Goal: Find specific page/section: Find specific page/section

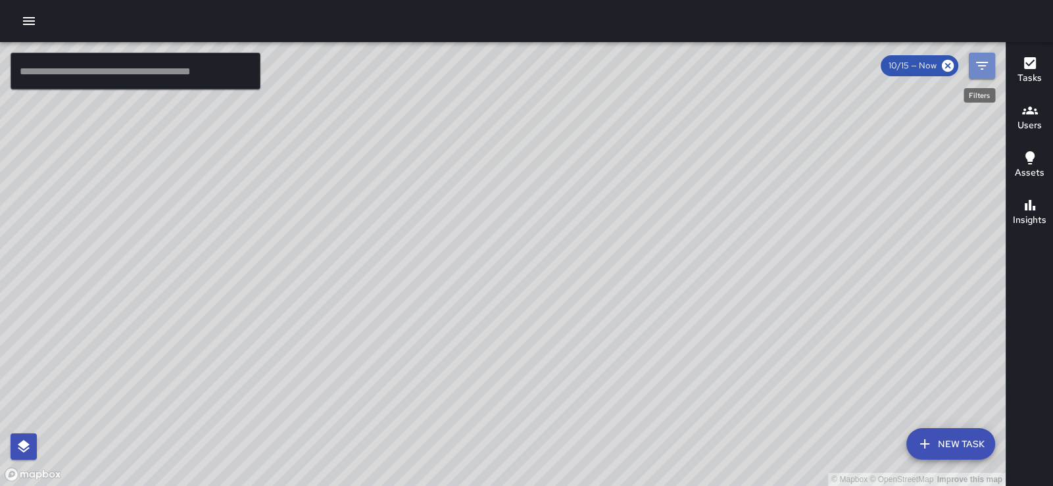
click at [983, 64] on icon "Filters" at bounding box center [982, 66] width 16 height 16
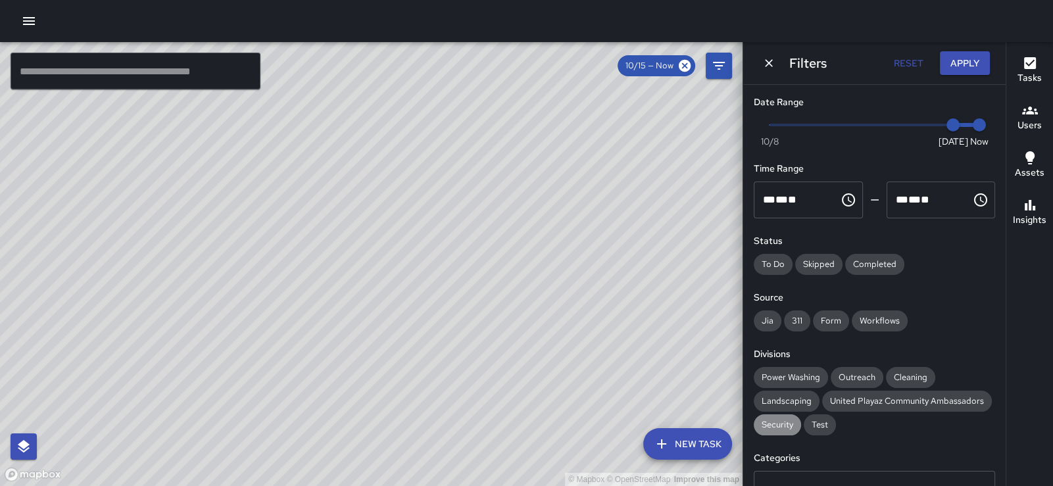
click at [794, 431] on span "Security" at bounding box center [777, 424] width 47 height 13
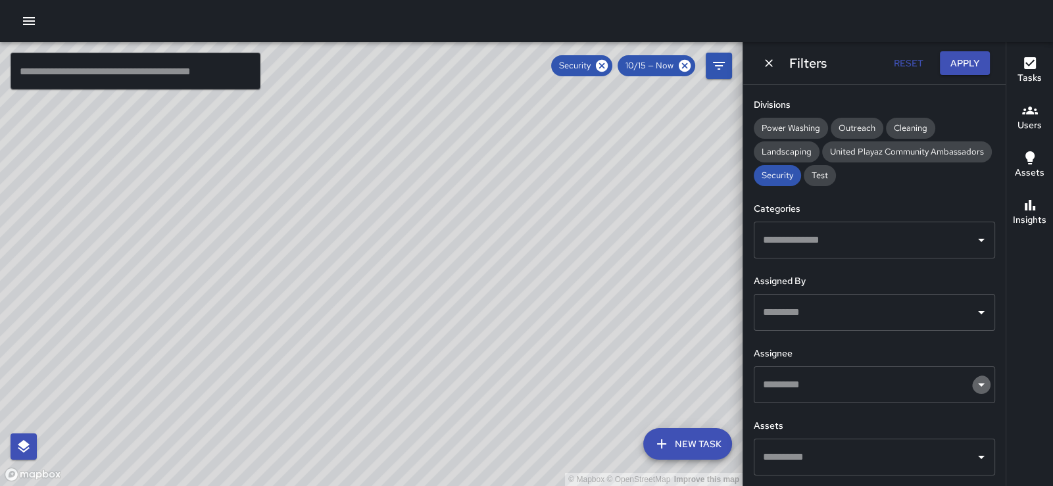
click at [978, 383] on icon "Open" at bounding box center [981, 384] width 7 height 3
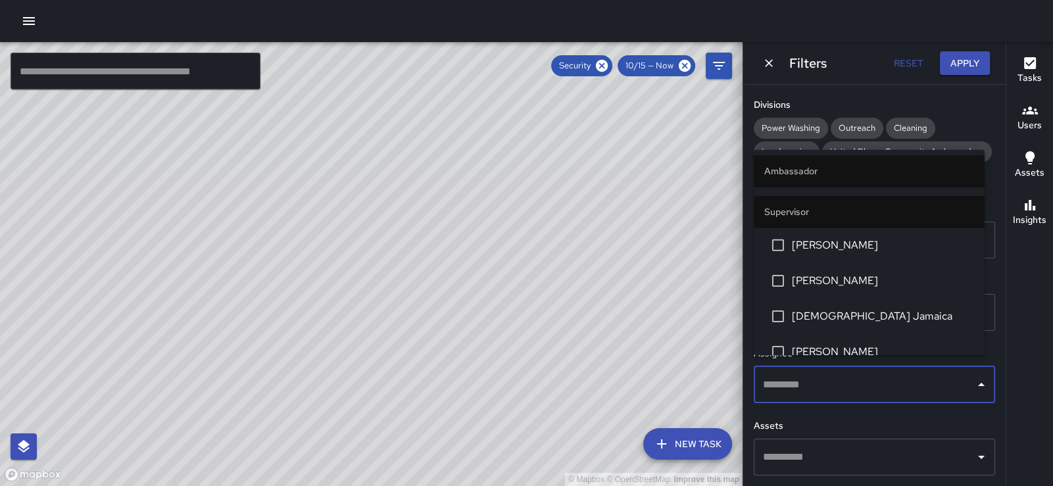
scroll to position [53, 0]
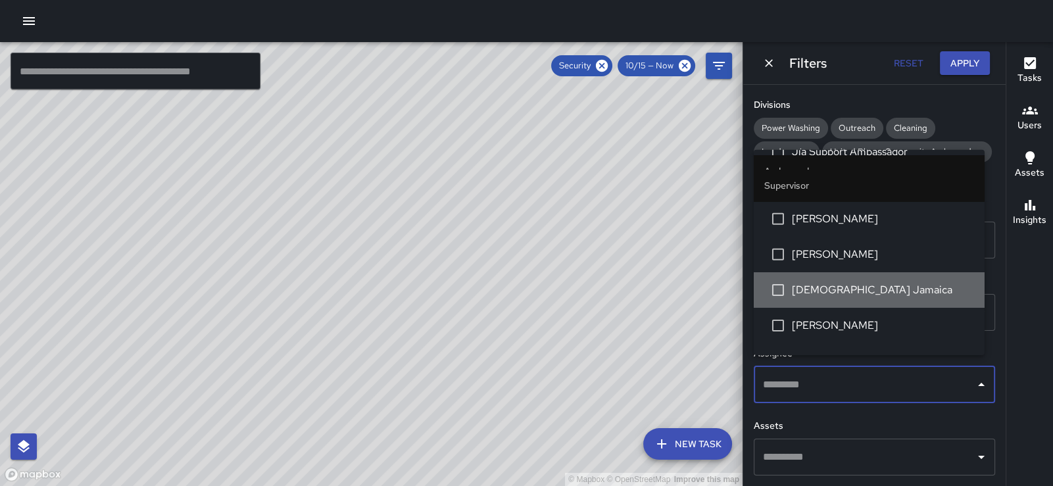
click at [881, 298] on span "[DEMOGRAPHIC_DATA] Jamaica" at bounding box center [883, 290] width 182 height 16
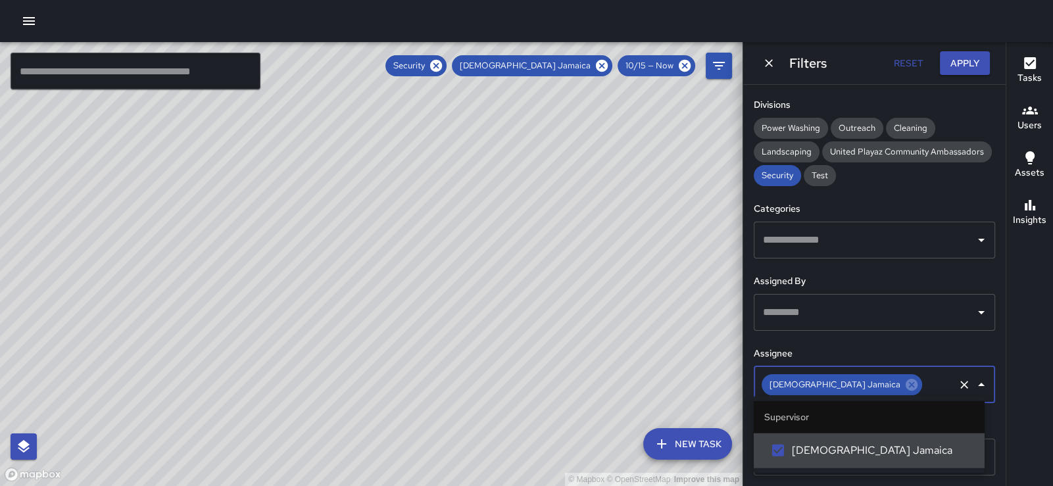
scroll to position [0, 0]
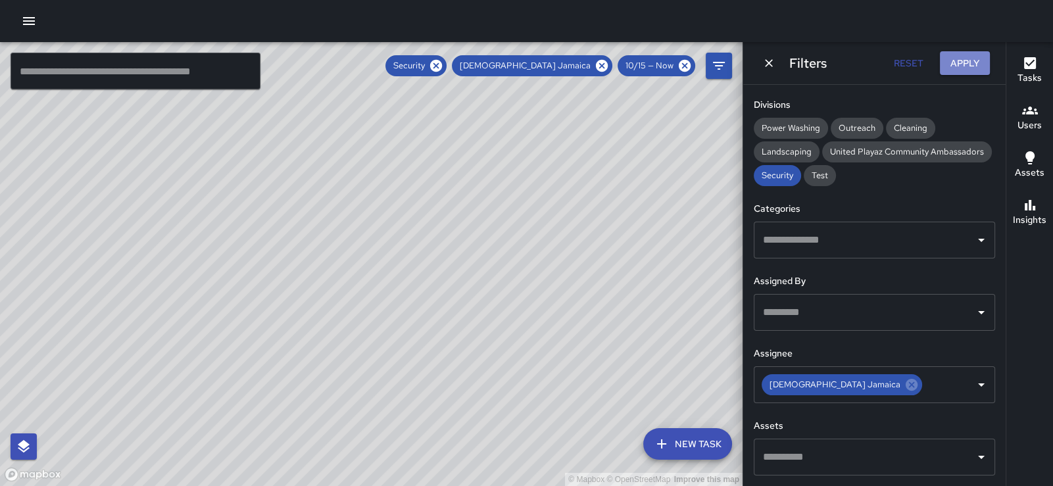
click at [963, 57] on button "Apply" at bounding box center [965, 63] width 50 height 24
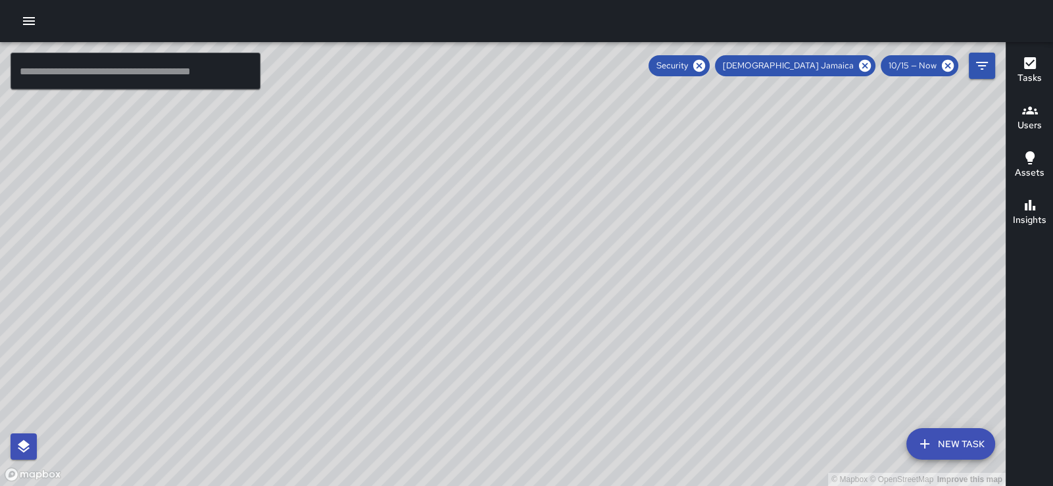
click at [1023, 77] on h6 "Tasks" at bounding box center [1029, 78] width 24 height 14
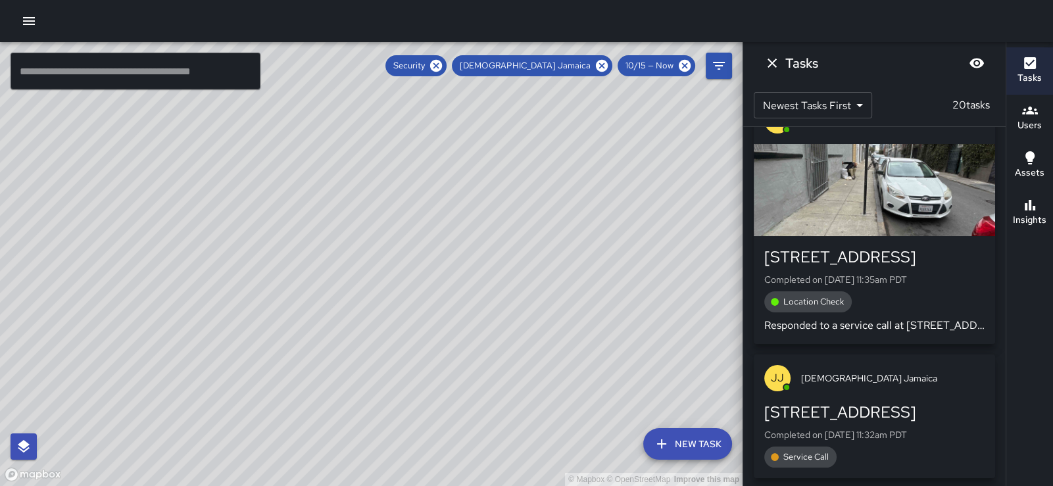
scroll to position [289, 0]
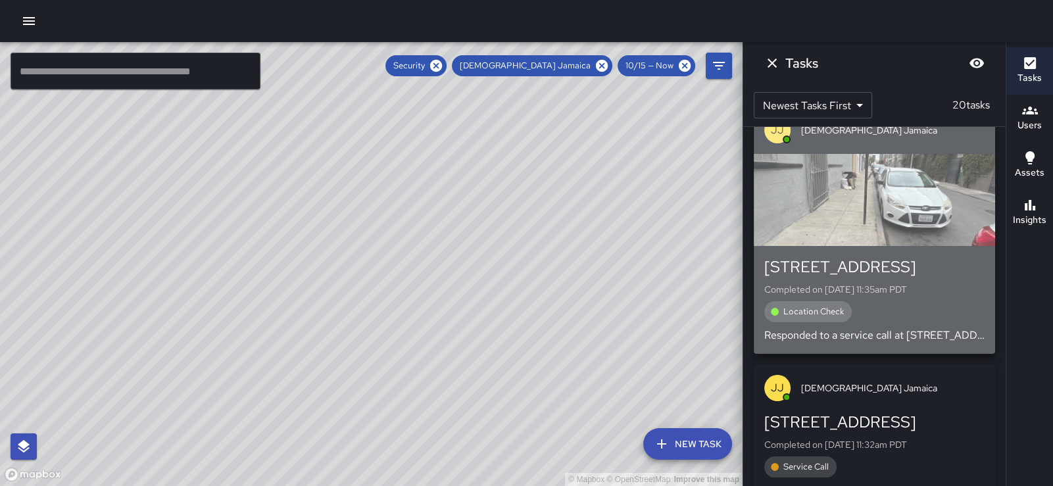
click at [898, 226] on div "button" at bounding box center [874, 200] width 241 height 92
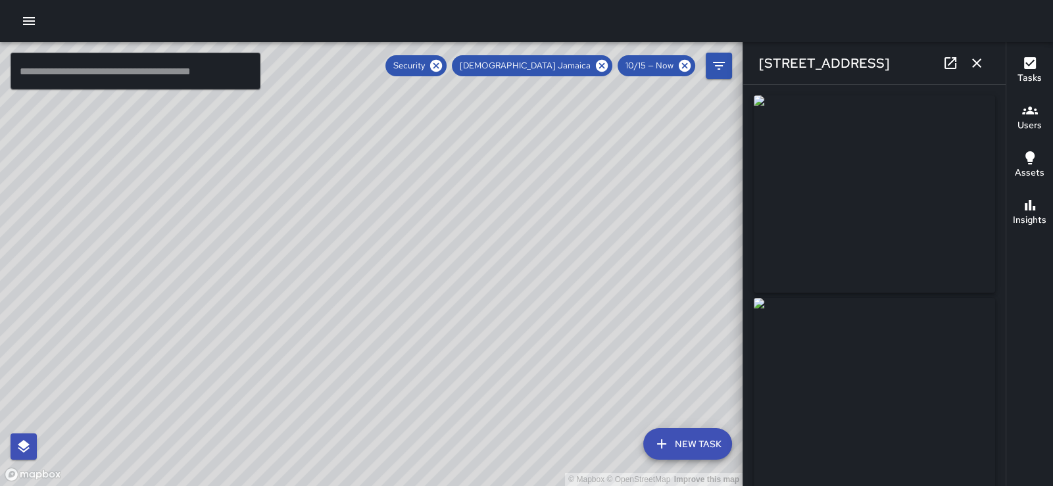
type input "**********"
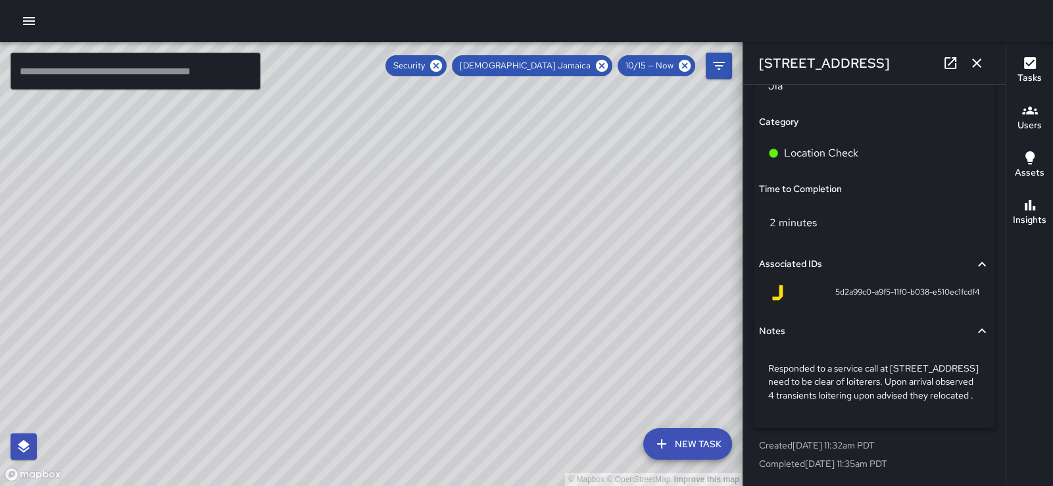
scroll to position [917, 0]
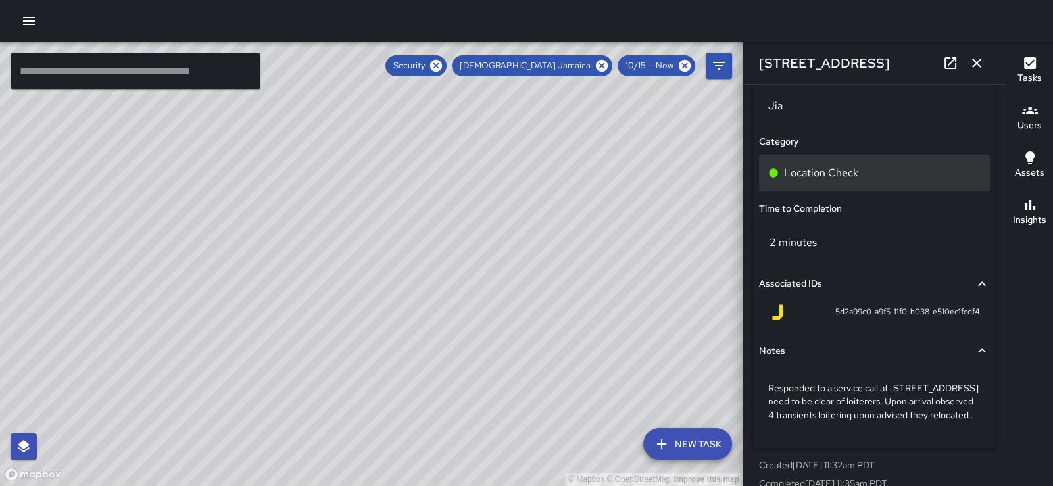
click at [858, 181] on p "Location Check" at bounding box center [821, 173] width 74 height 16
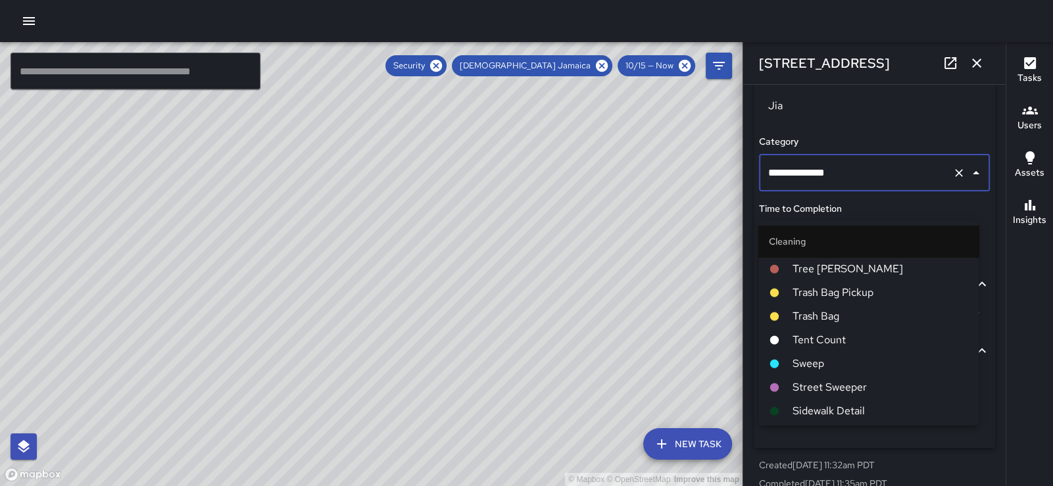
scroll to position [2386, 0]
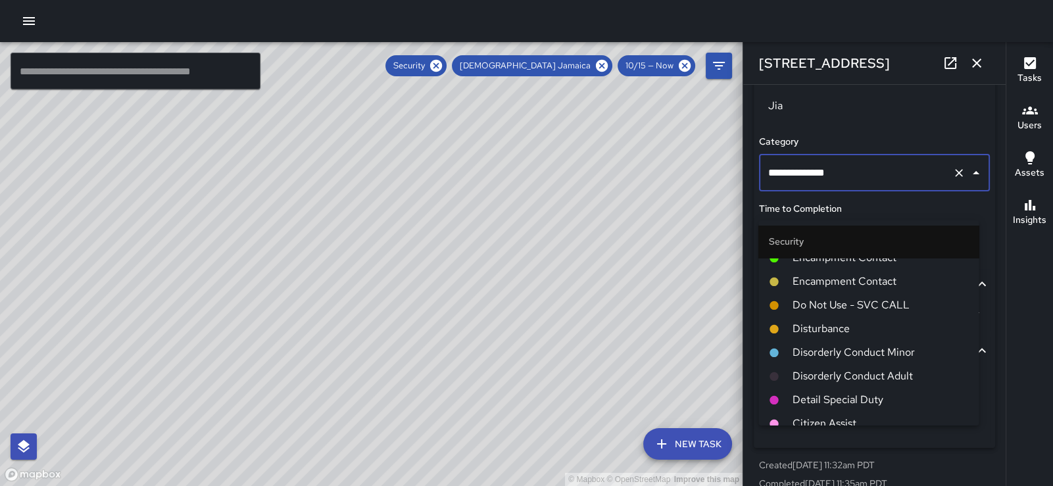
click at [881, 53] on span "Loitering" at bounding box center [880, 45] width 176 height 16
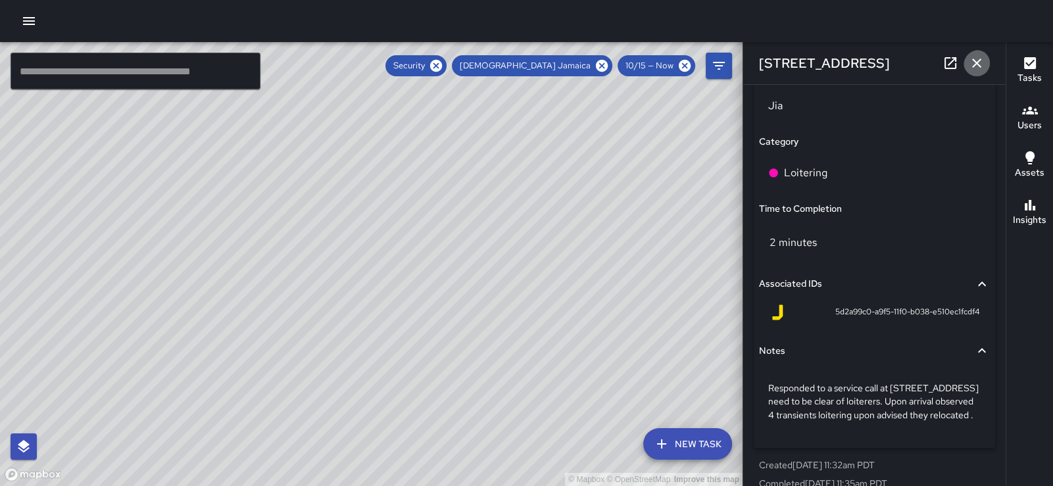
click at [975, 63] on icon "button" at bounding box center [976, 63] width 9 height 9
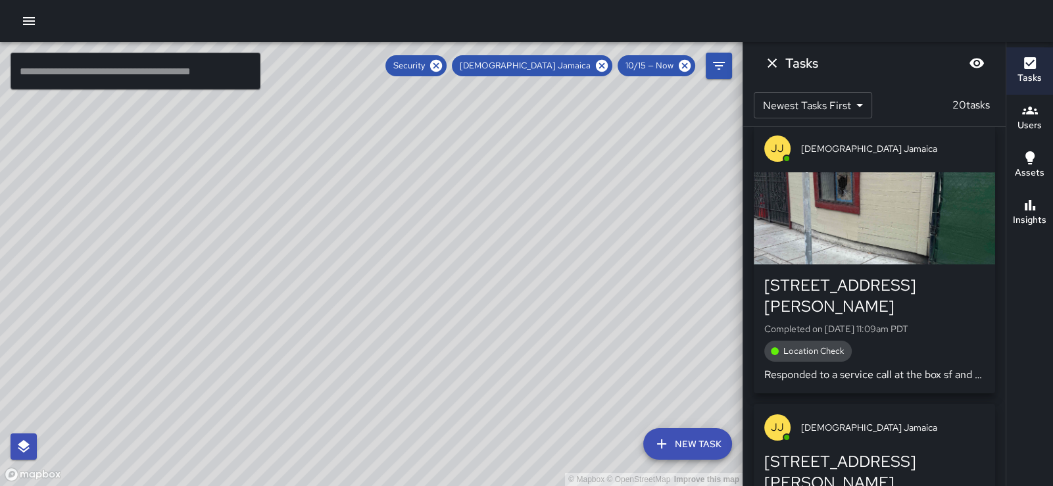
scroll to position [947, 0]
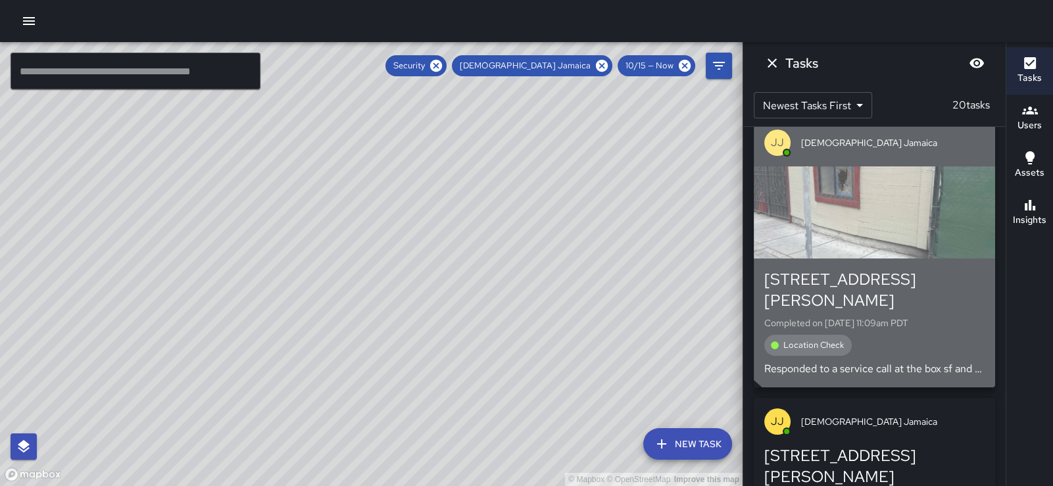
click at [909, 235] on div "button" at bounding box center [874, 212] width 241 height 92
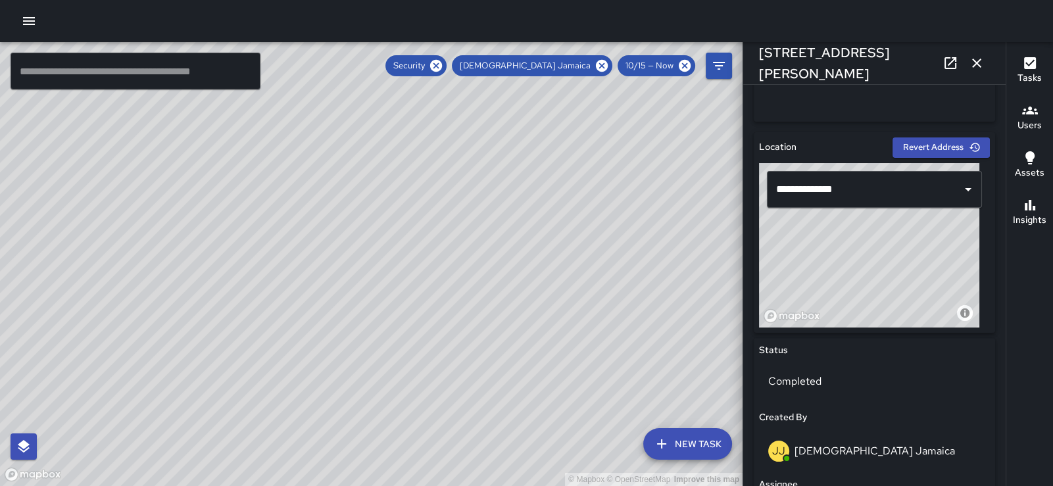
scroll to position [23, 0]
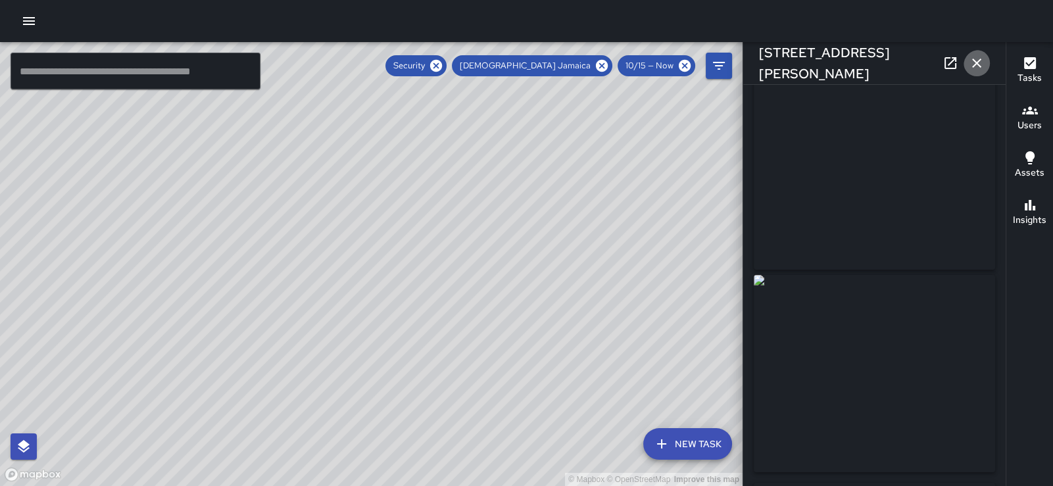
click at [975, 62] on icon "button" at bounding box center [976, 63] width 9 height 9
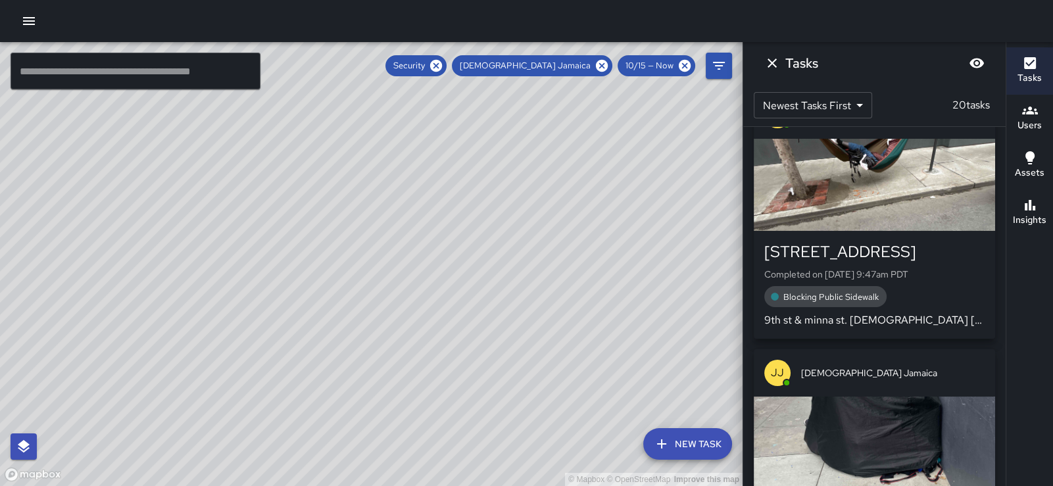
scroll to position [2745, 0]
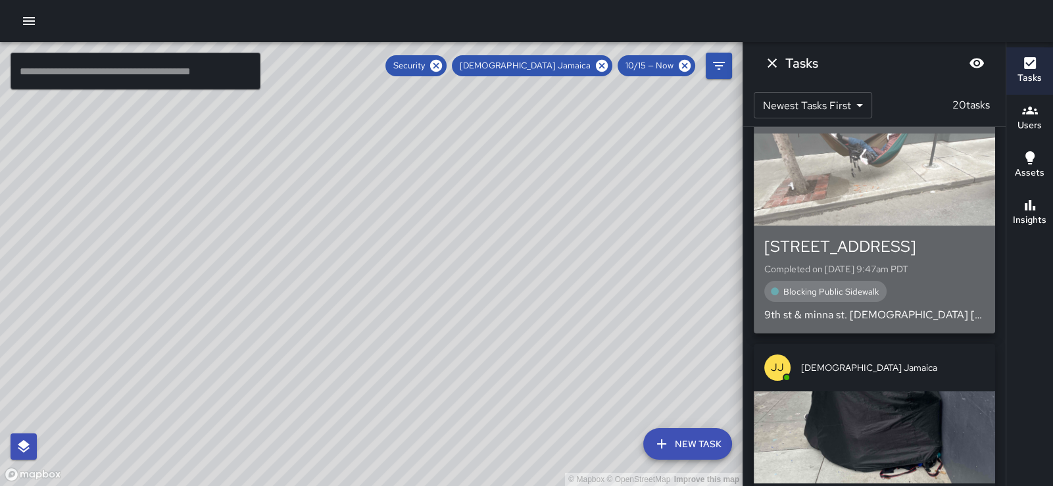
click at [899, 203] on div "button" at bounding box center [874, 179] width 241 height 92
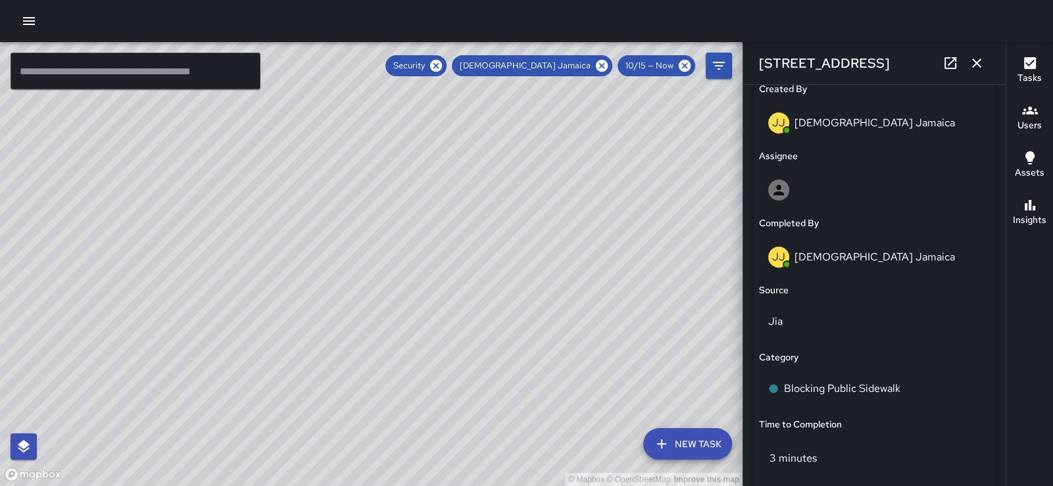
scroll to position [1053, 0]
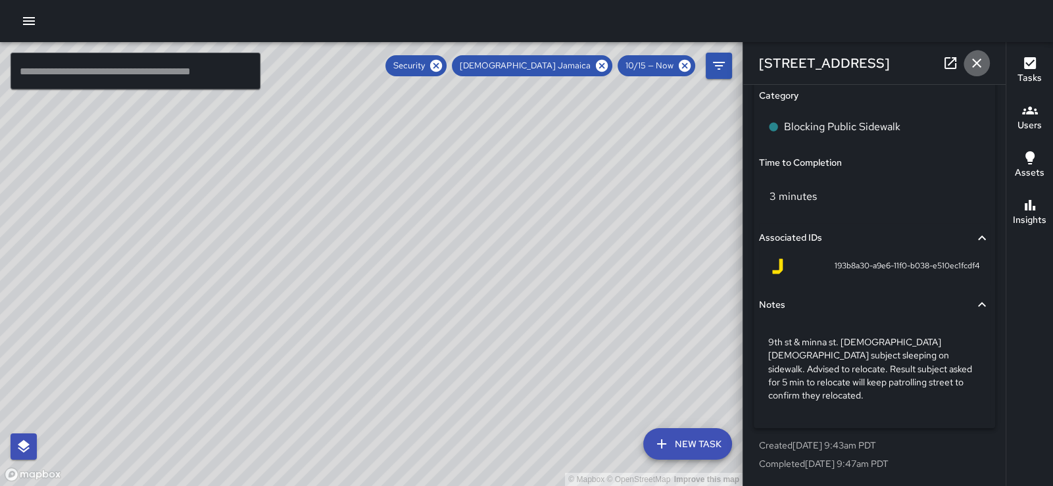
click at [975, 62] on icon "button" at bounding box center [976, 63] width 9 height 9
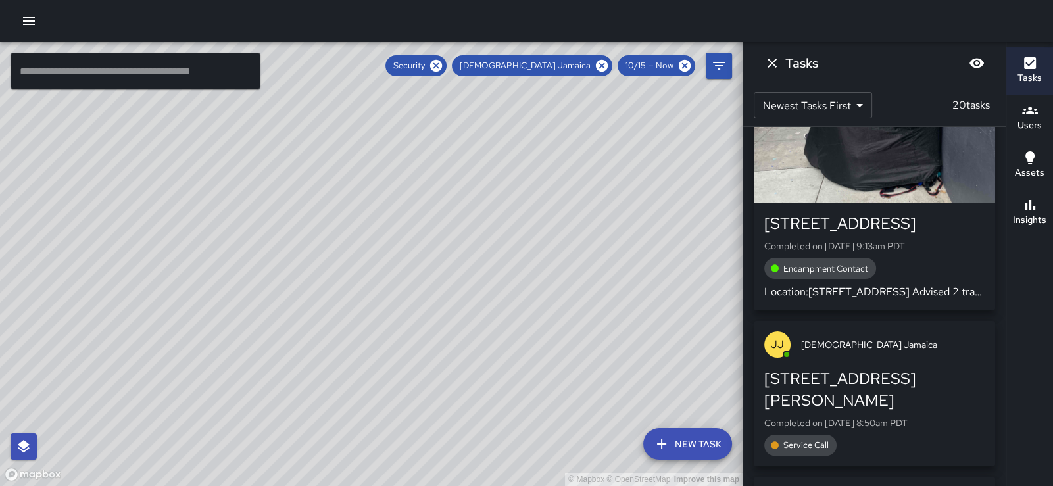
scroll to position [3034, 0]
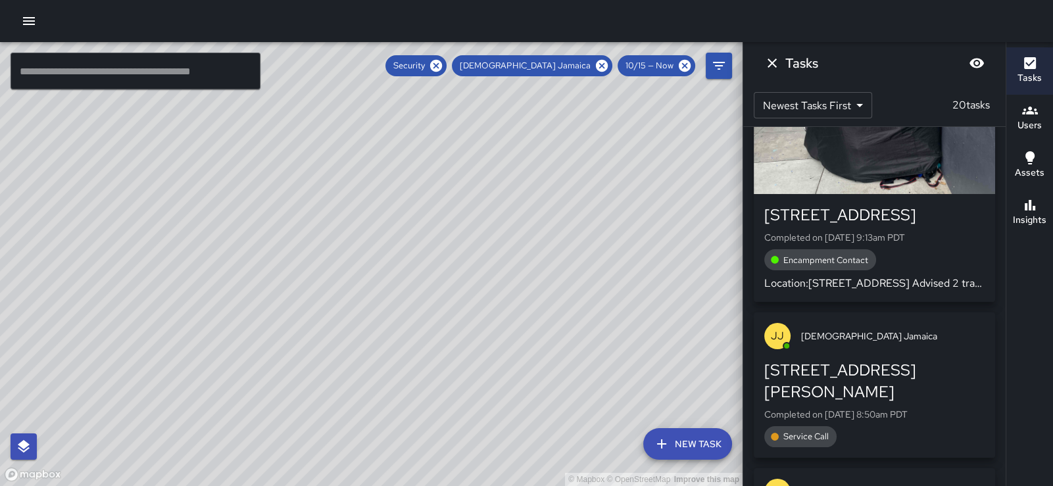
click at [932, 291] on div "20 Heron Street Completed on 10/15/2025, 9:13am PDT Encampment Contact Location…" at bounding box center [874, 248] width 220 height 87
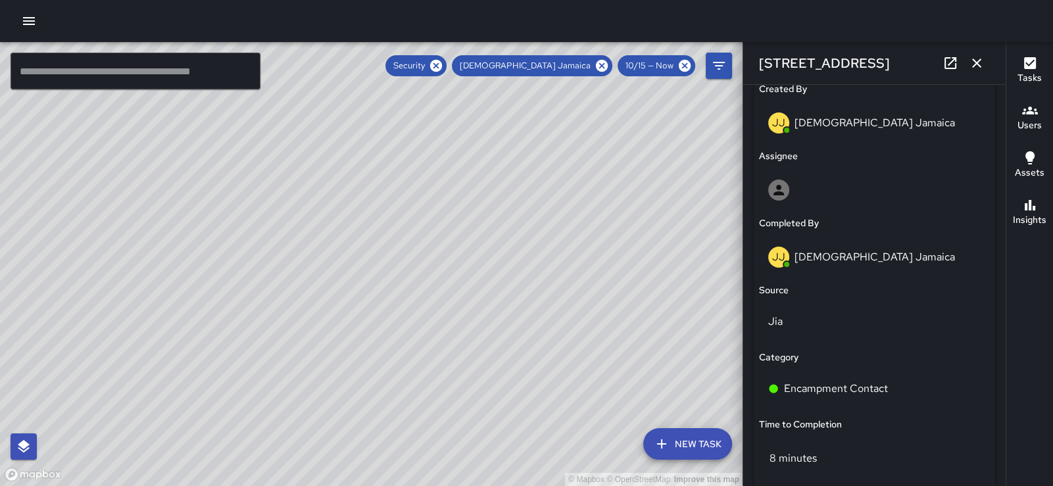
scroll to position [1038, 0]
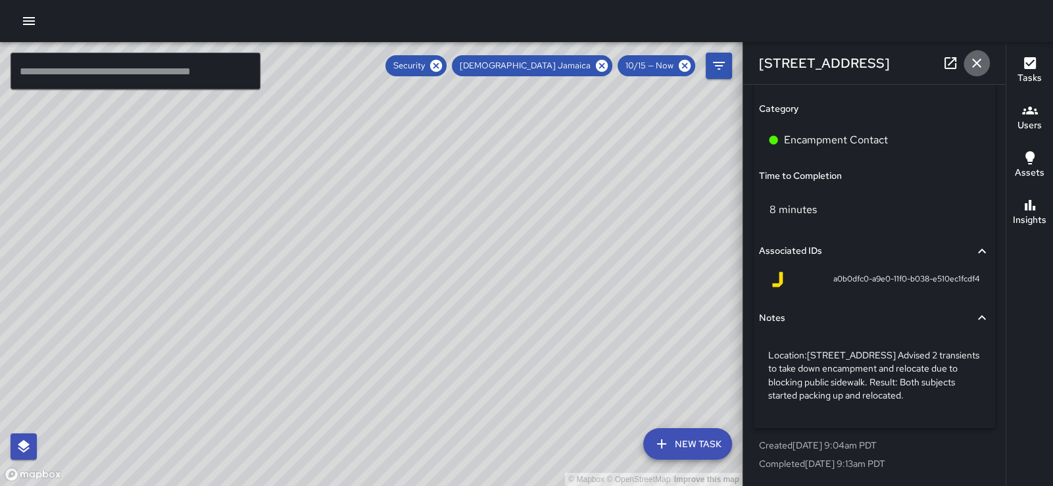
click at [973, 61] on icon "button" at bounding box center [976, 63] width 9 height 9
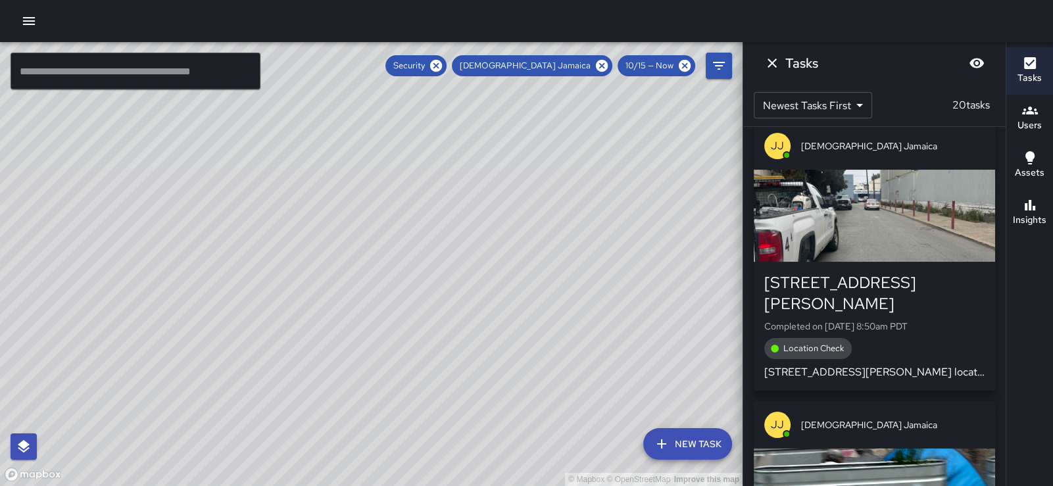
scroll to position [3401, 0]
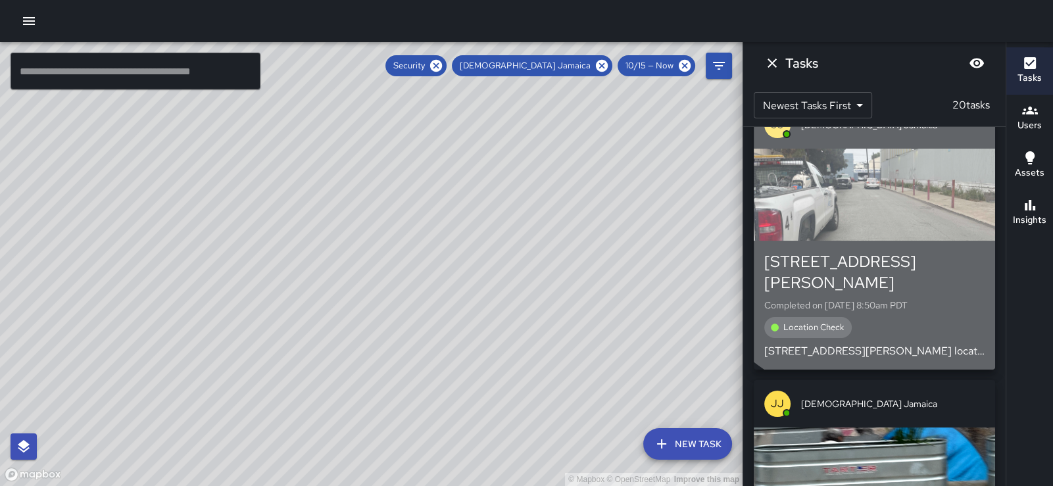
click at [906, 213] on div "button" at bounding box center [874, 195] width 241 height 92
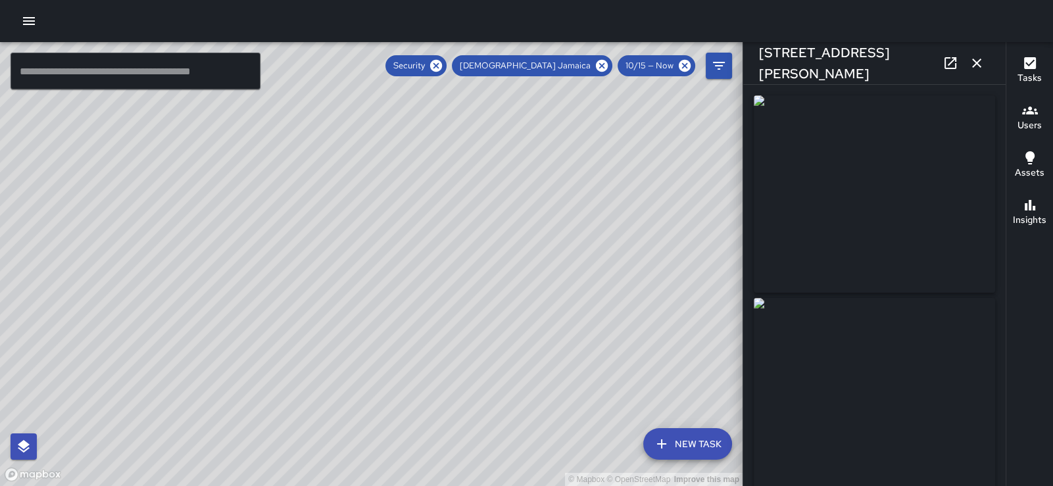
type input "**********"
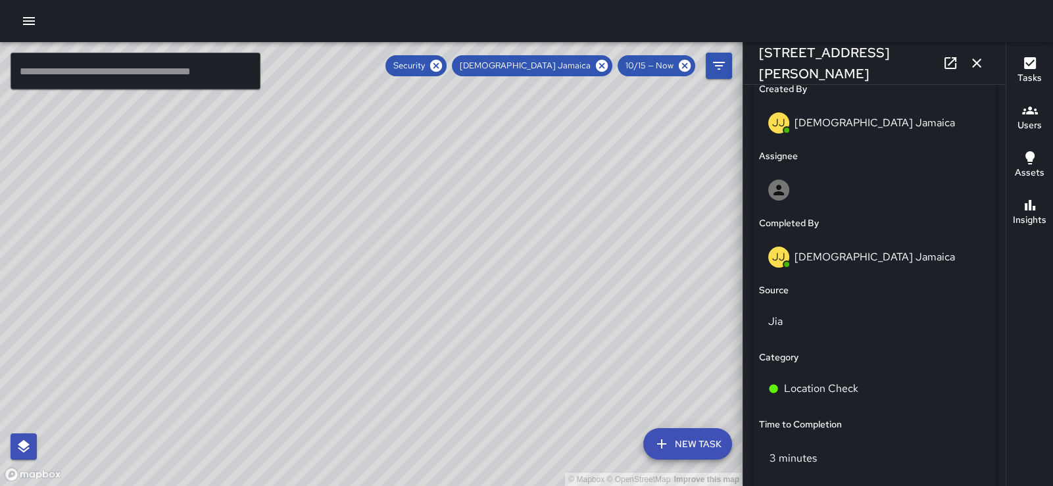
scroll to position [1053, 0]
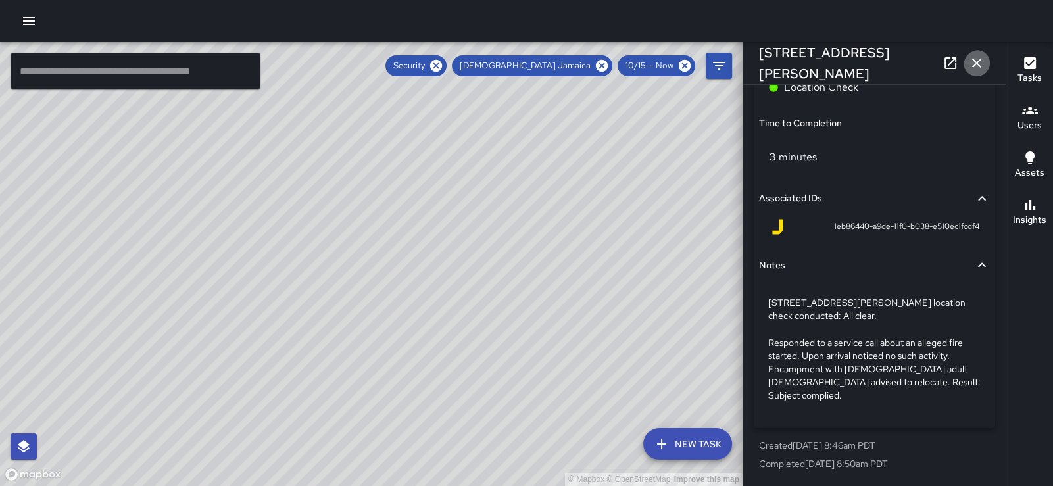
click at [971, 59] on icon "button" at bounding box center [977, 63] width 16 height 16
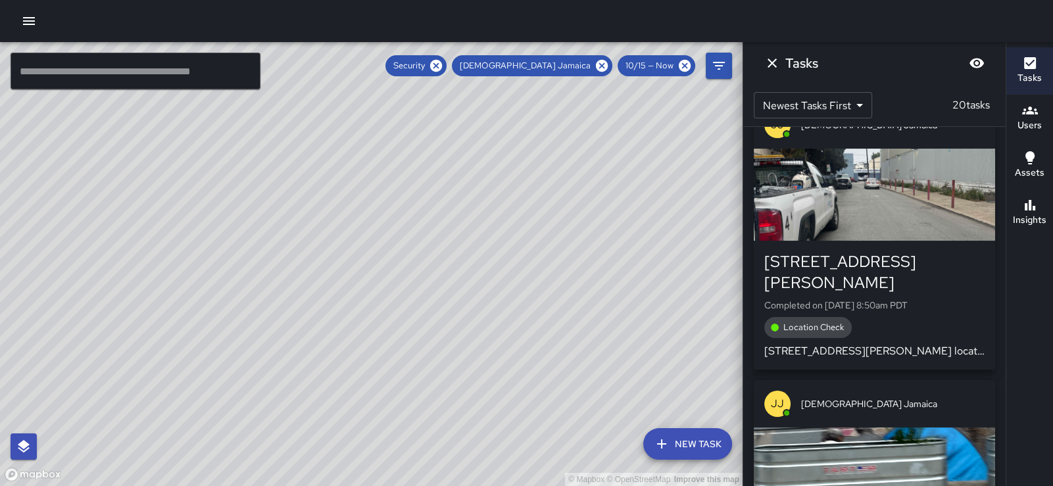
scroll to position [3715, 0]
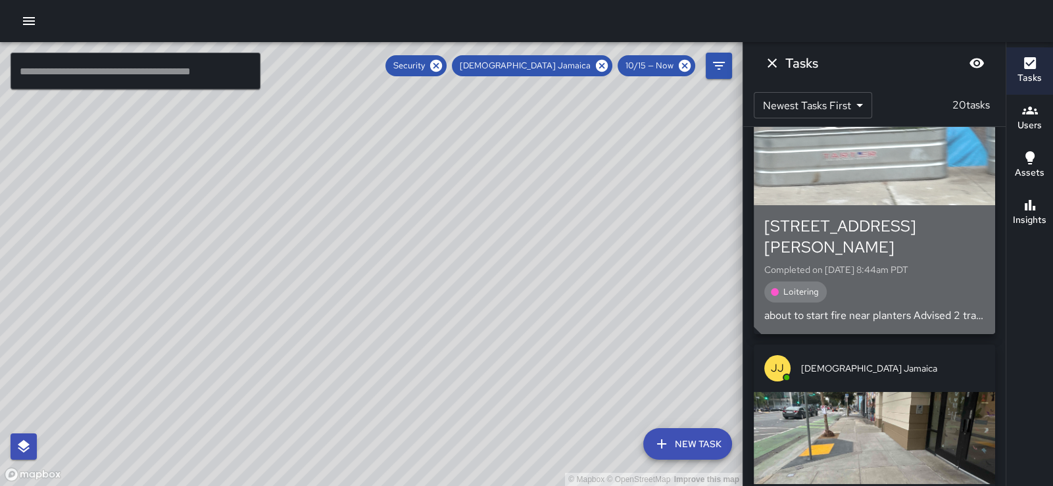
click at [911, 205] on div "button" at bounding box center [874, 159] width 241 height 92
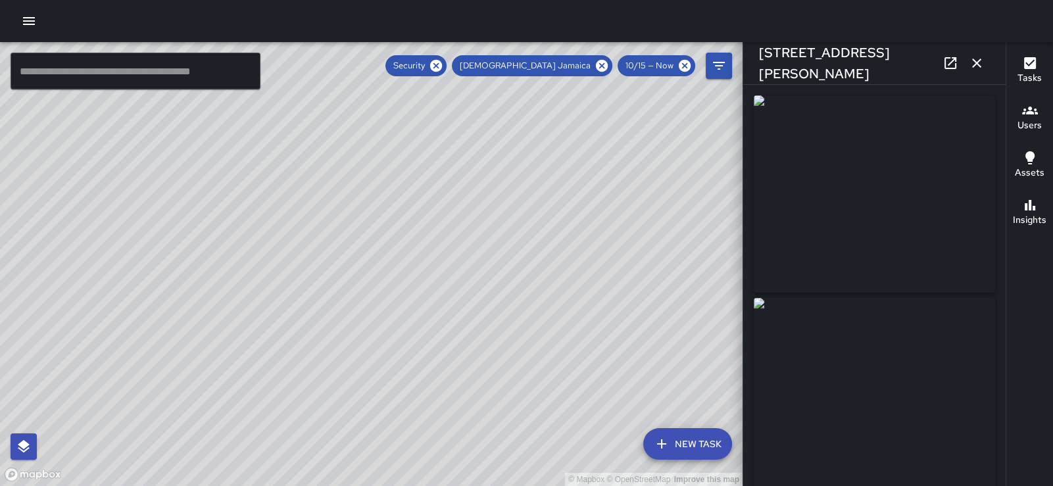
type input "**********"
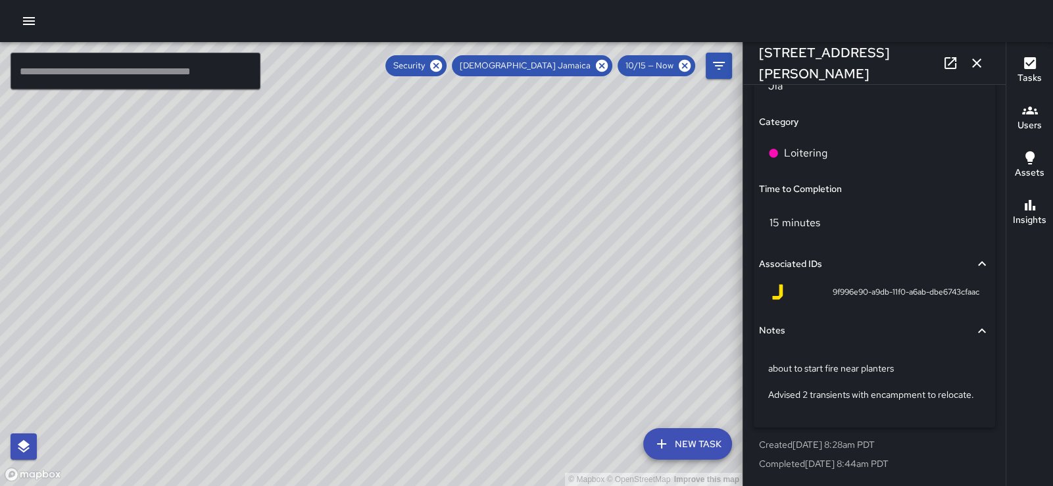
scroll to position [1093, 0]
click at [975, 65] on icon "button" at bounding box center [976, 63] width 9 height 9
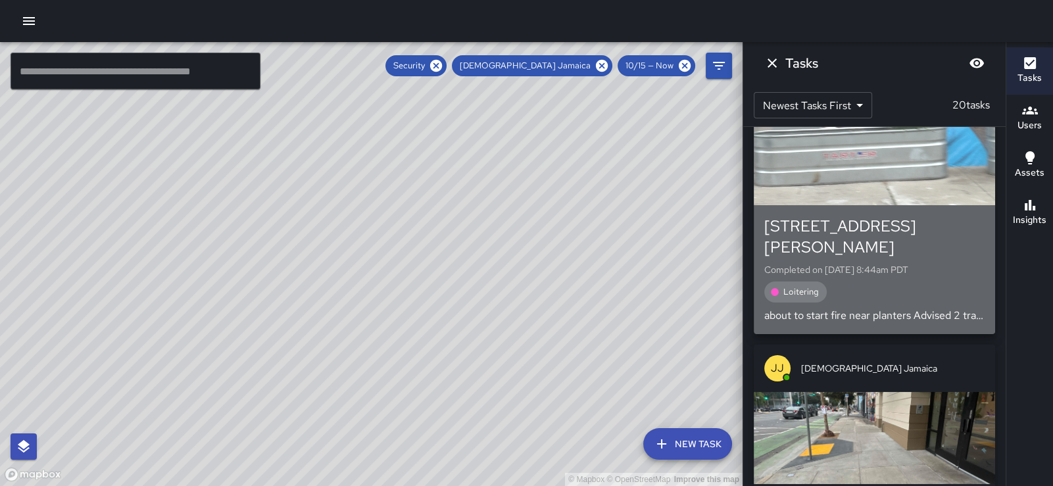
click at [944, 324] on p "about to start fire near planters Advised 2 transients with encampment to reloc…" at bounding box center [874, 316] width 220 height 16
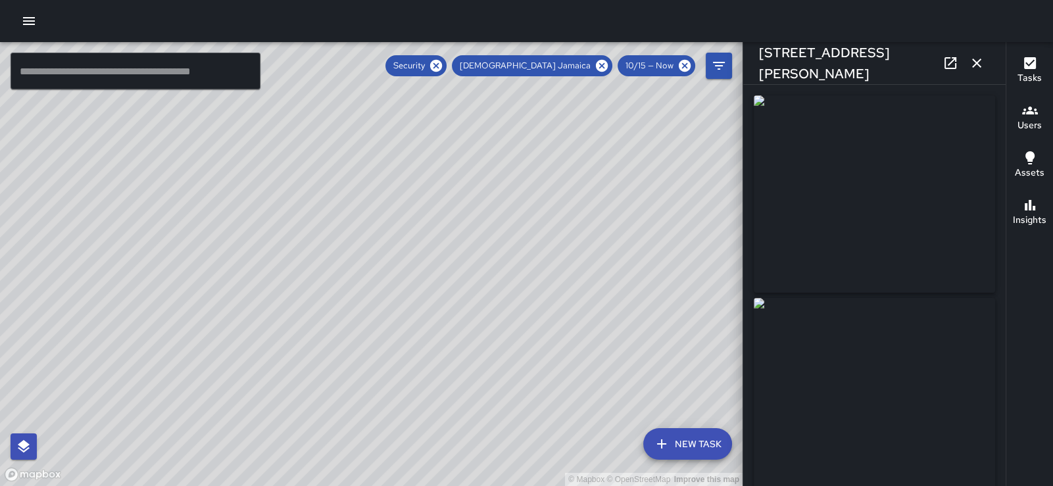
type input "**********"
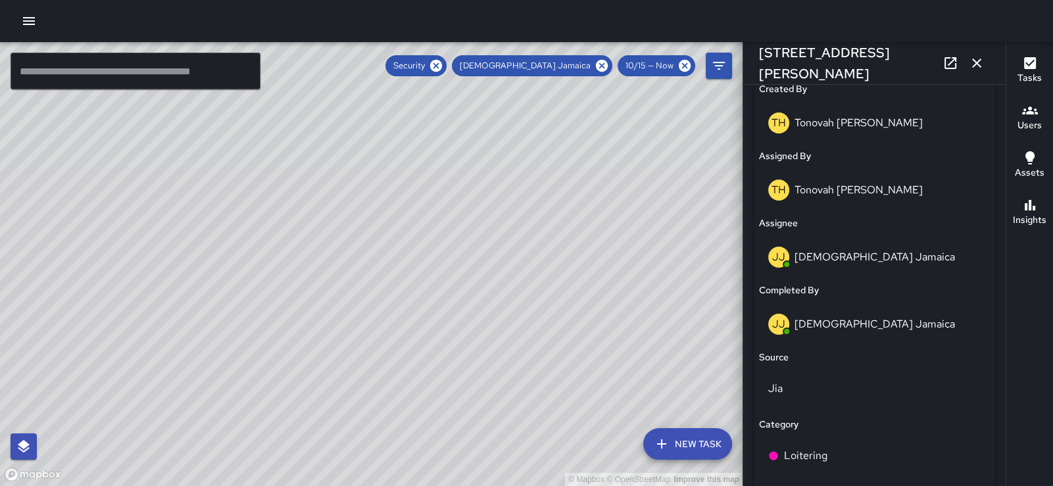
scroll to position [1053, 0]
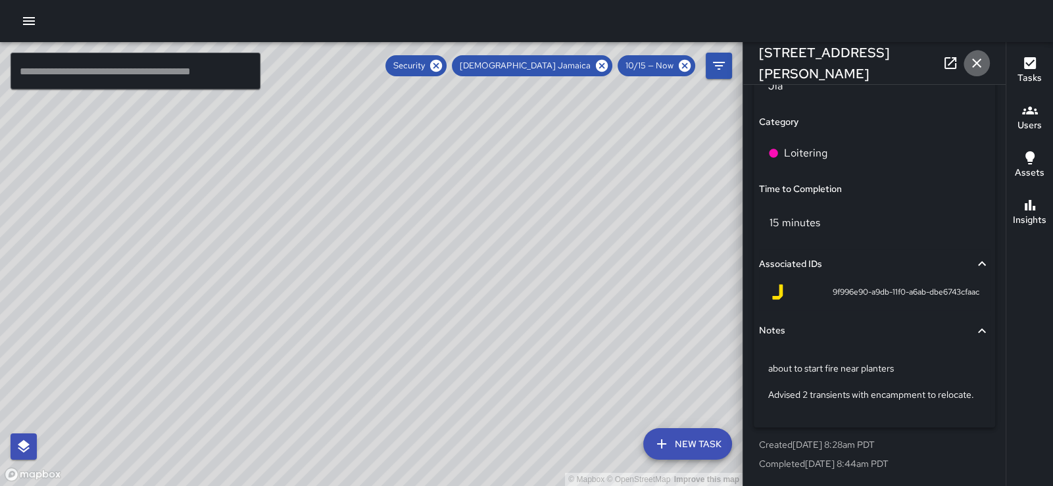
click at [972, 60] on icon "button" at bounding box center [976, 63] width 9 height 9
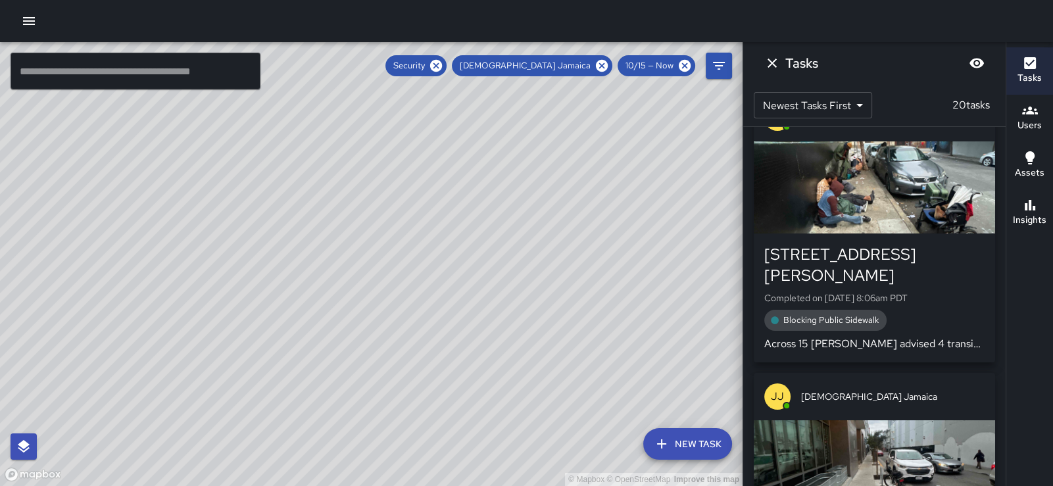
scroll to position [4530, 0]
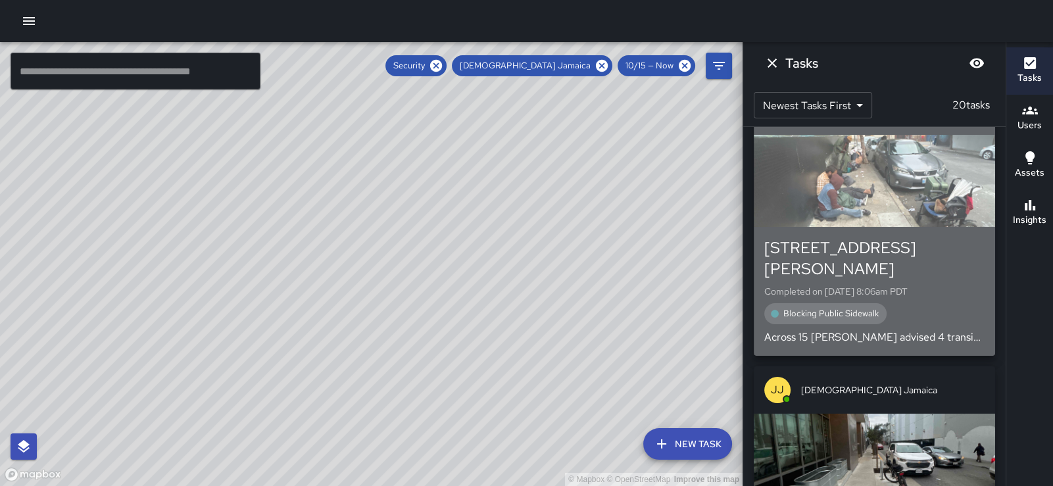
click at [948, 286] on p "Completed on 10/15/2025, 8:06am PDT" at bounding box center [874, 291] width 220 height 13
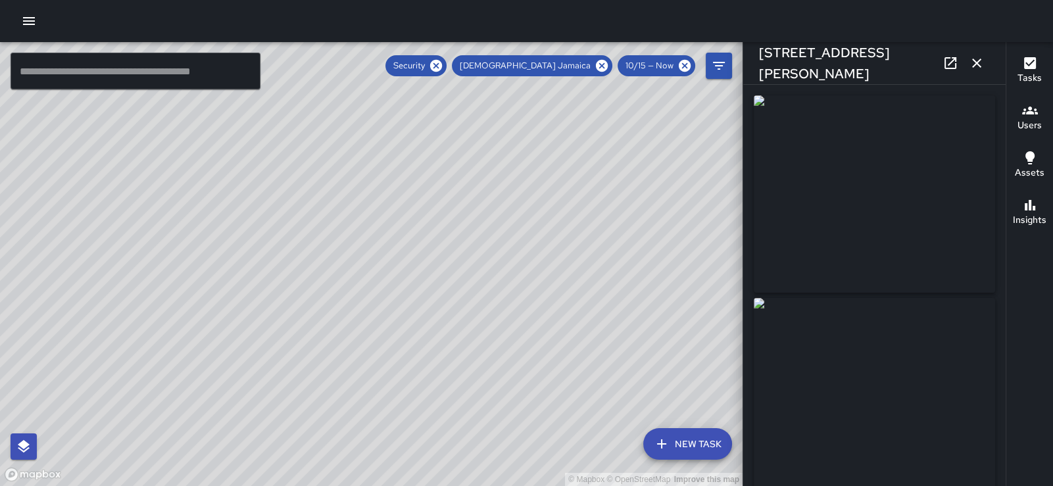
type input "**********"
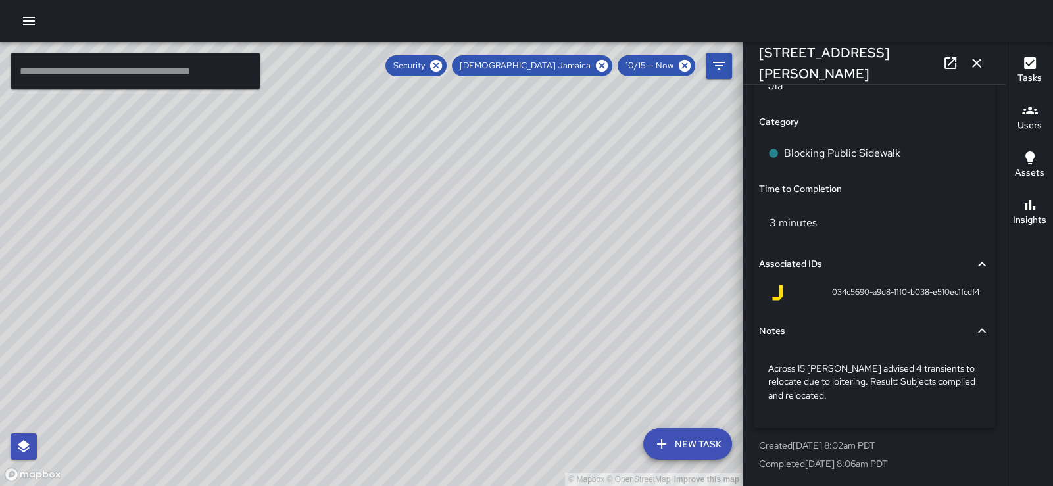
scroll to position [1022, 0]
click at [973, 63] on icon "button" at bounding box center [976, 63] width 9 height 9
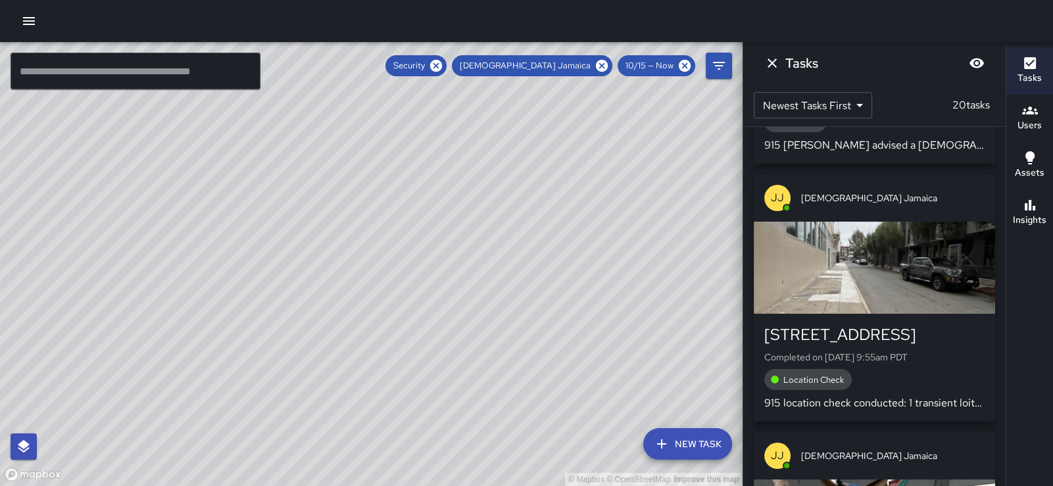
scroll to position [2407, 0]
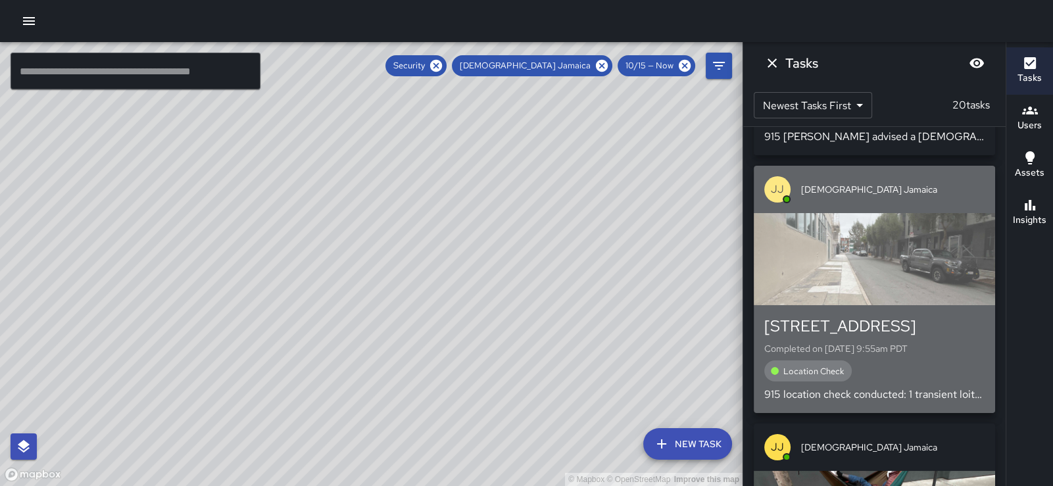
click at [959, 355] on p "Completed on 10/15/2025, 9:55am PDT" at bounding box center [874, 348] width 220 height 13
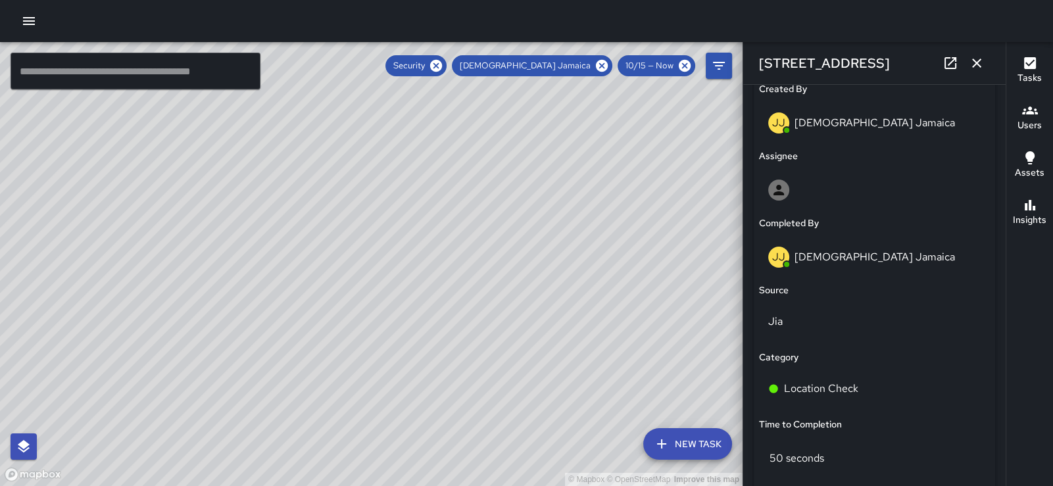
scroll to position [1006, 0]
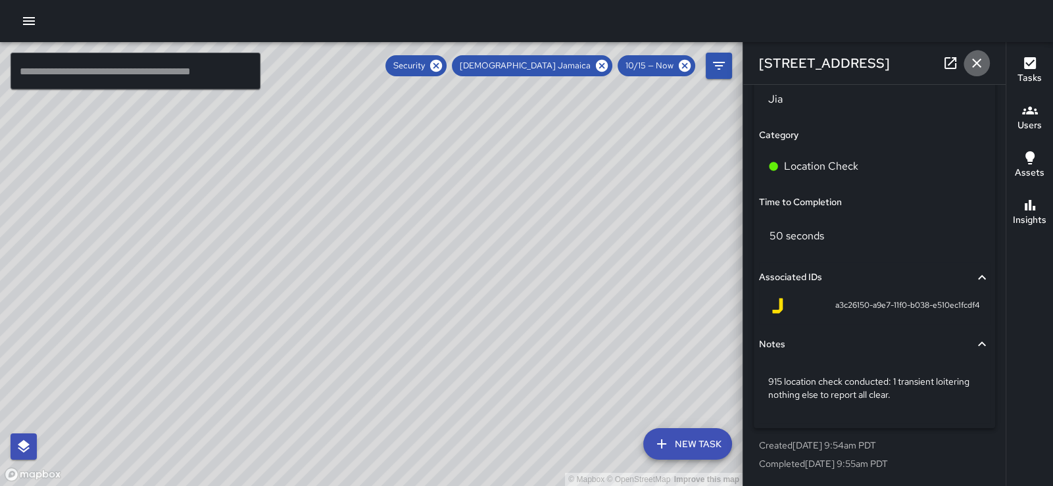
click at [977, 66] on icon "button" at bounding box center [976, 63] width 9 height 9
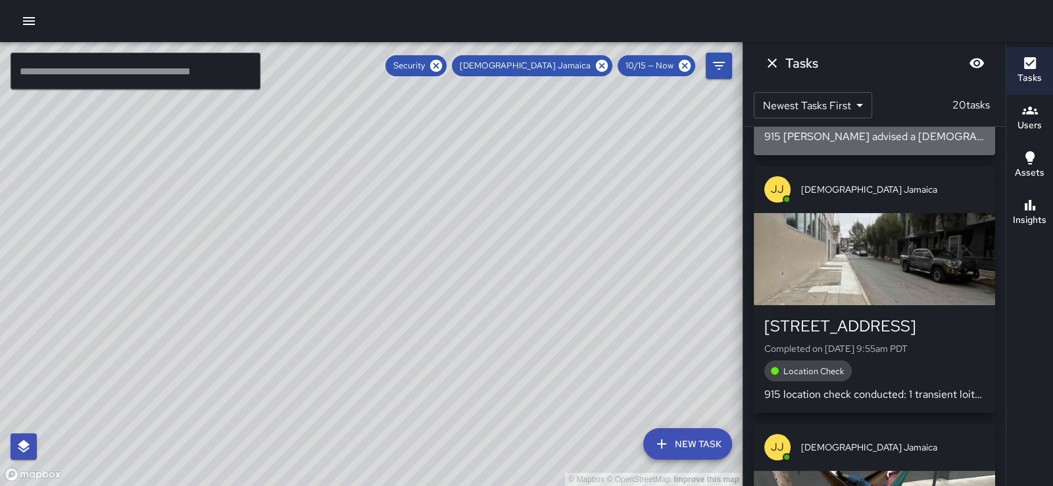
click at [917, 145] on div "950 Minna Street Completed on 10/15/2025, 9:57am PDT Loitering 915 minna st adv…" at bounding box center [874, 101] width 220 height 87
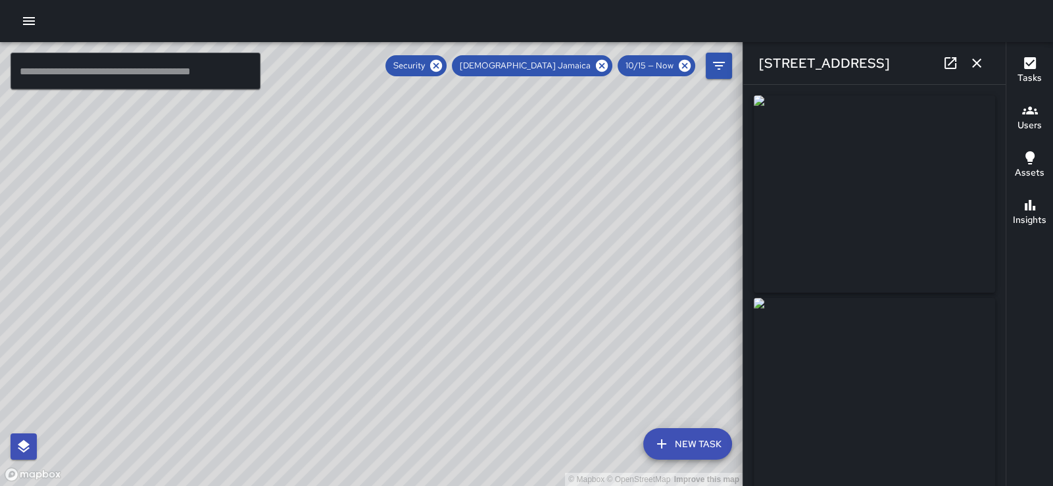
type input "**********"
click at [973, 62] on icon "button" at bounding box center [976, 63] width 9 height 9
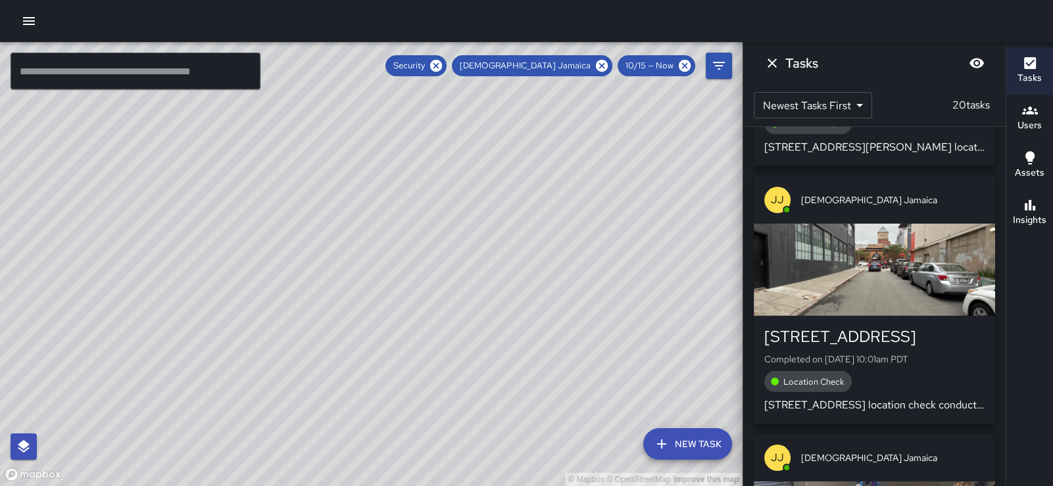
scroll to position [1855, 0]
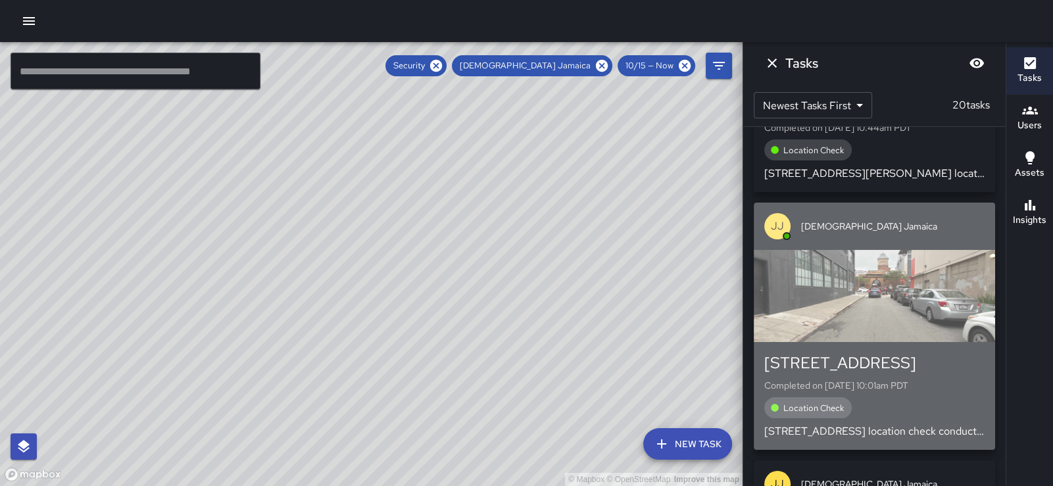
click at [904, 320] on div "button" at bounding box center [874, 296] width 241 height 92
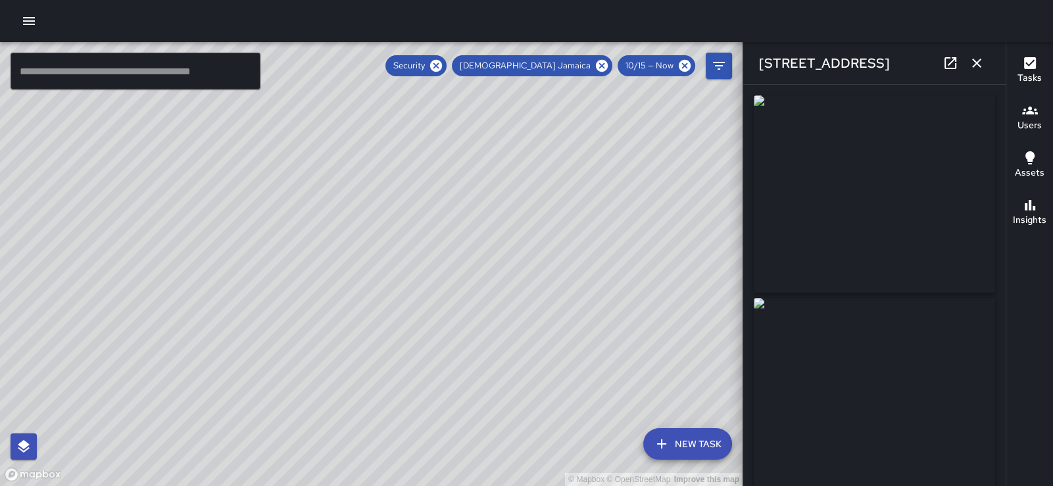
scroll to position [351, 0]
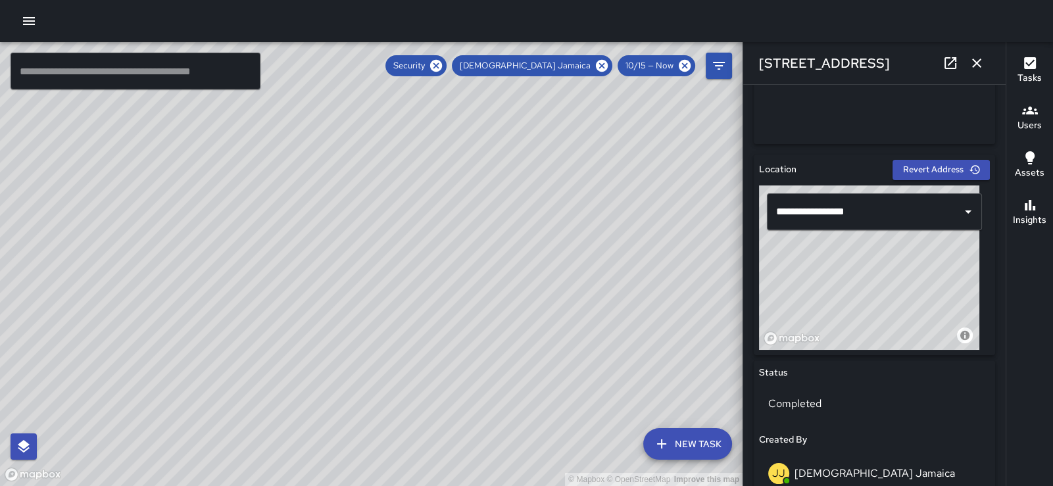
click at [977, 65] on icon "button" at bounding box center [976, 63] width 9 height 9
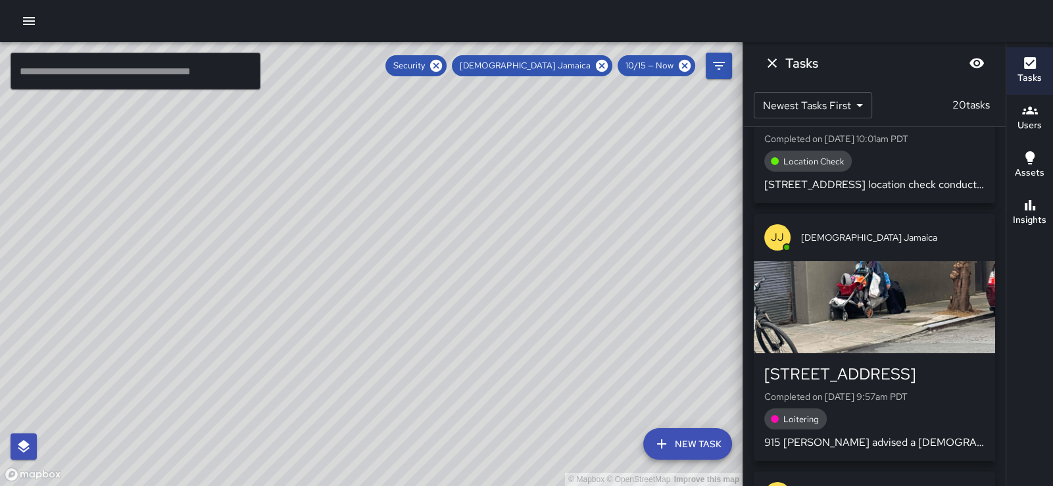
scroll to position [2118, 0]
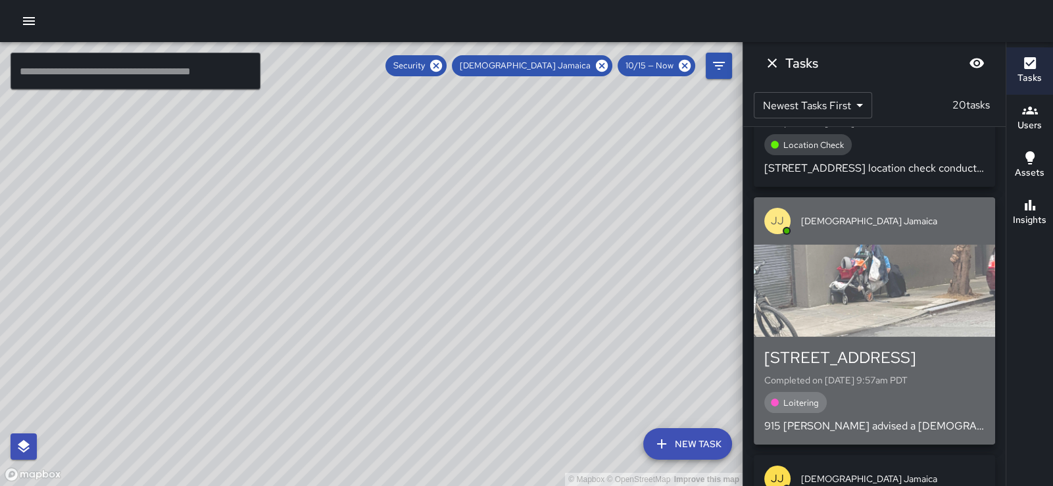
click at [929, 368] on div "950 Minna Street" at bounding box center [874, 357] width 220 height 21
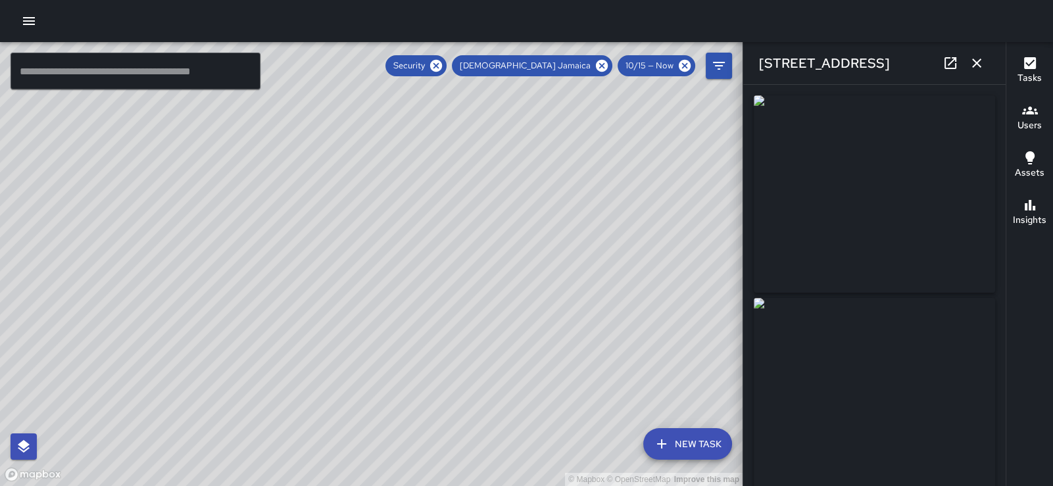
type input "**********"
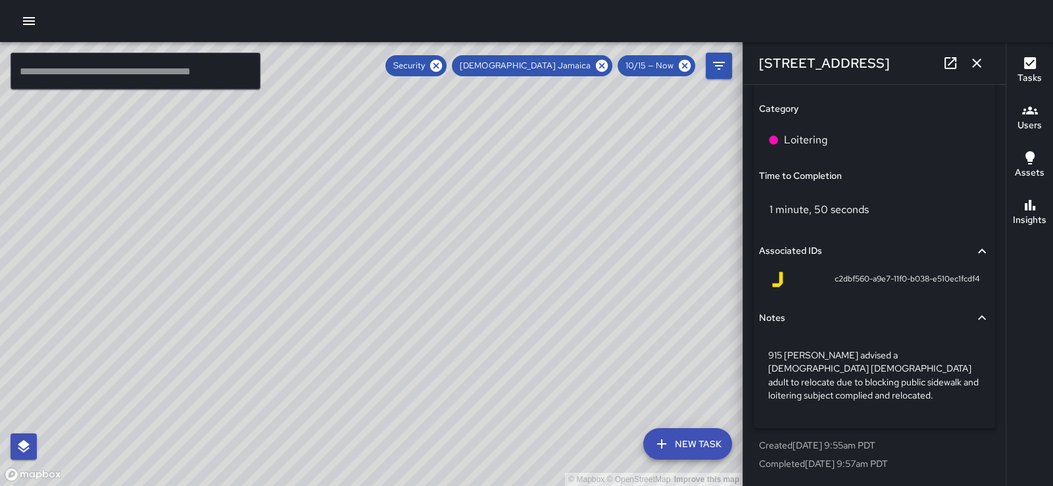
scroll to position [1009, 0]
